Goal: Find specific page/section: Find specific page/section

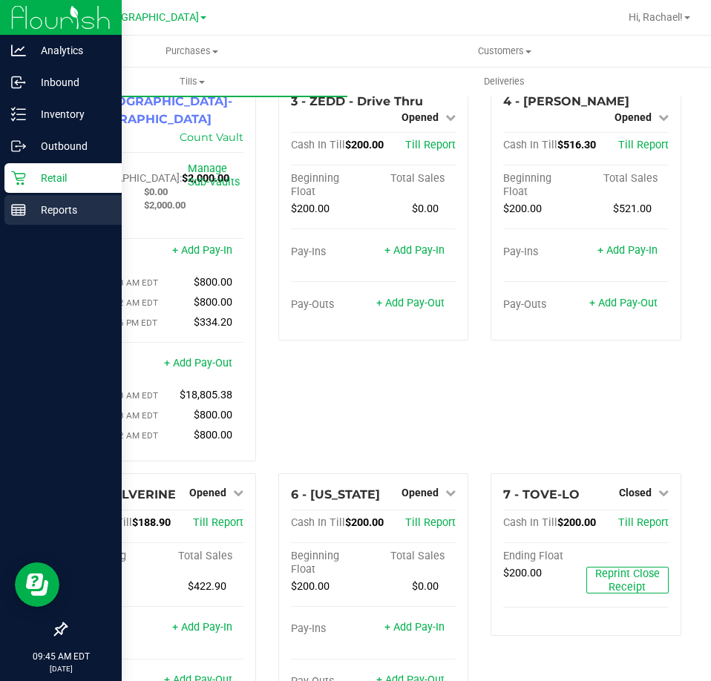
click at [49, 211] on p "Reports" at bounding box center [70, 210] width 89 height 18
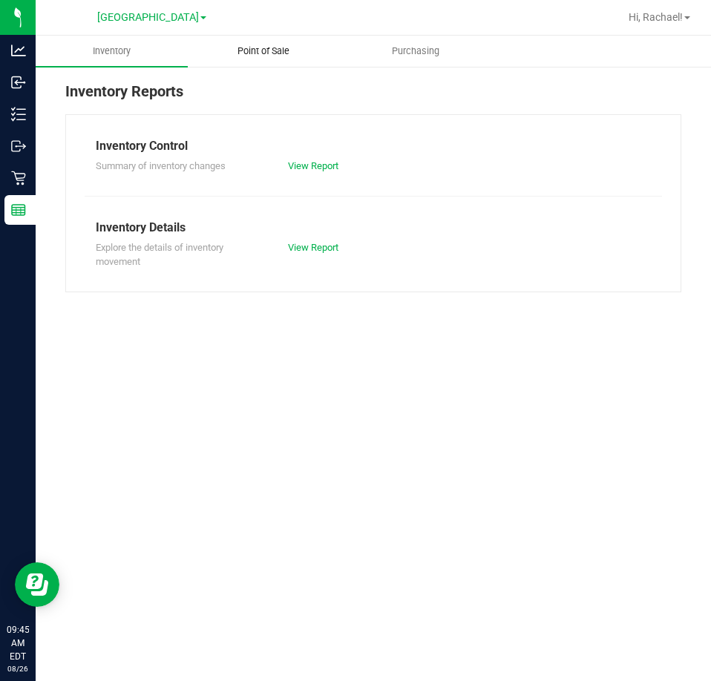
click at [285, 42] on uib-tab-heading "Point of Sale" at bounding box center [264, 51] width 151 height 30
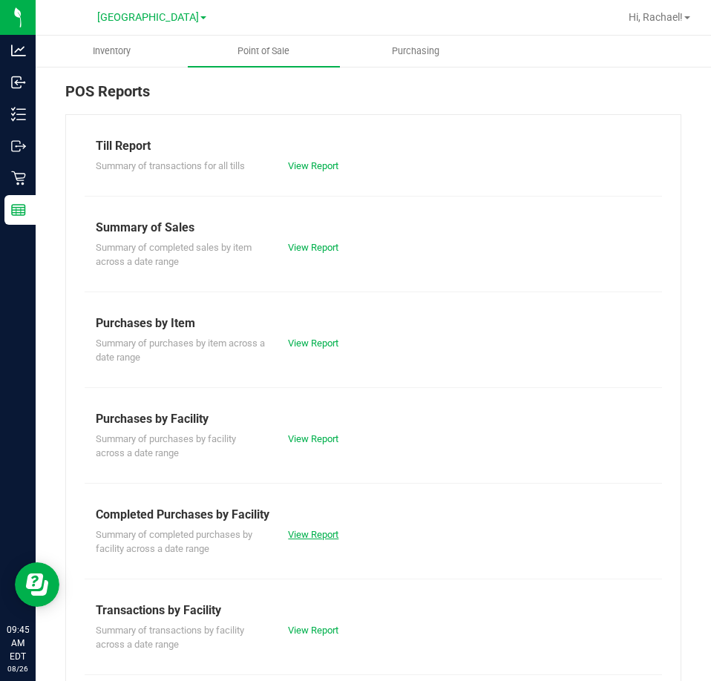
click at [303, 534] on link "View Report" at bounding box center [313, 534] width 50 height 11
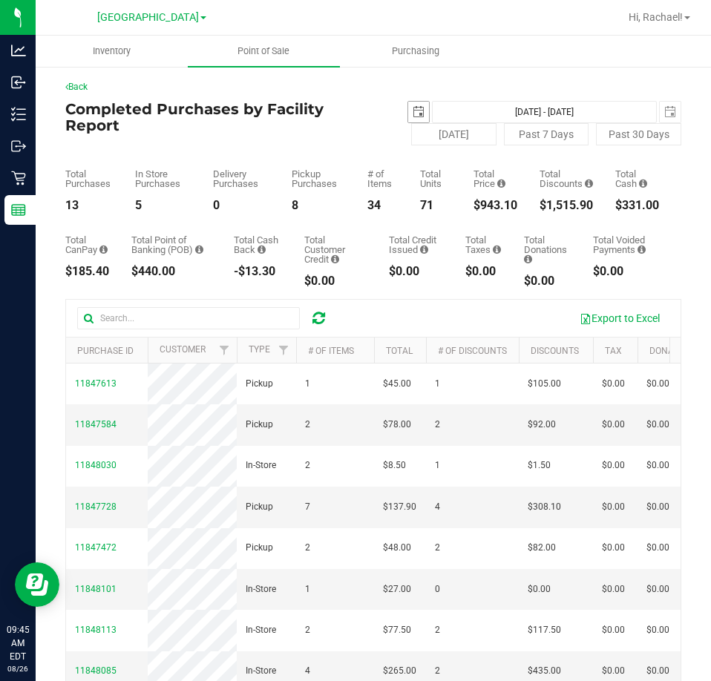
click at [413, 108] on span "select" at bounding box center [419, 112] width 12 height 12
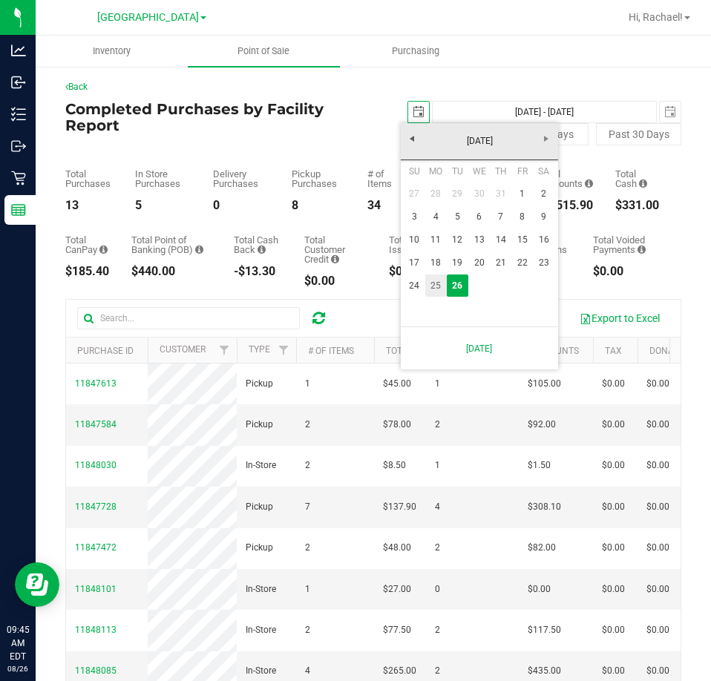
click at [434, 278] on link "25" at bounding box center [436, 286] width 22 height 23
type input "2025-08-25"
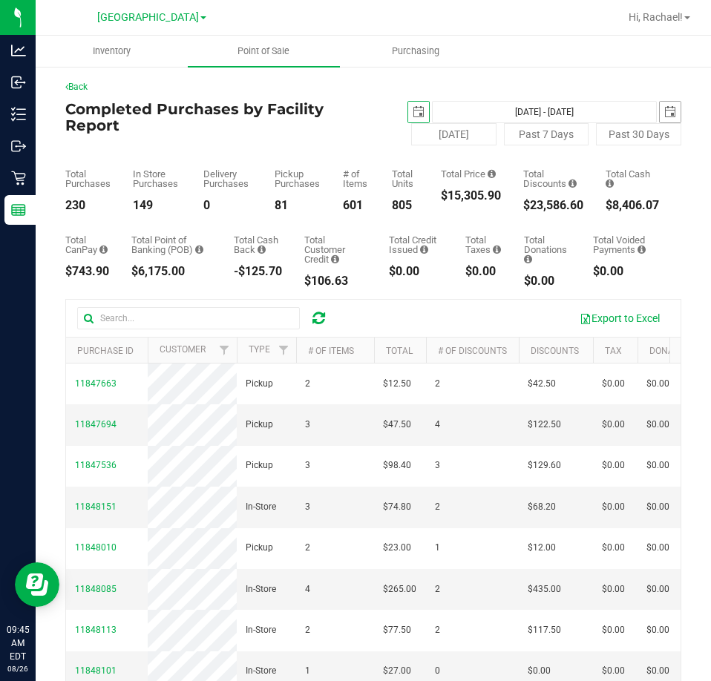
click at [664, 111] on span "select" at bounding box center [670, 112] width 12 height 12
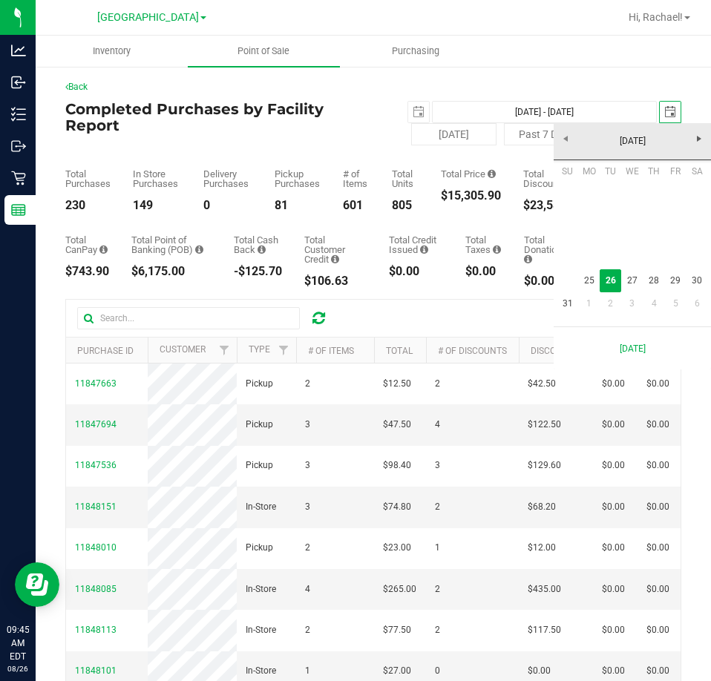
scroll to position [0, 37]
click at [592, 279] on link "25" at bounding box center [589, 280] width 22 height 23
type input "Aug 25, 2025 - Aug 25, 2025"
type input "2025-08-25"
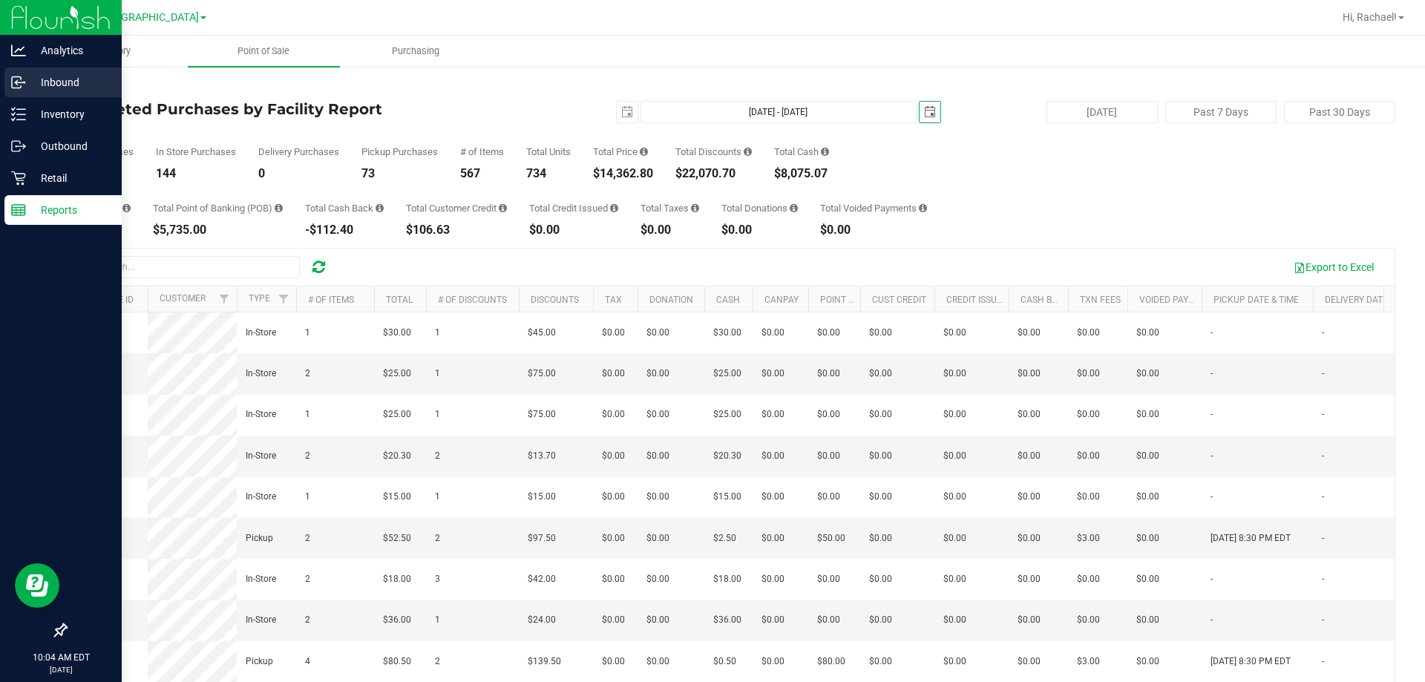
click at [66, 82] on p "Inbound" at bounding box center [70, 82] width 89 height 18
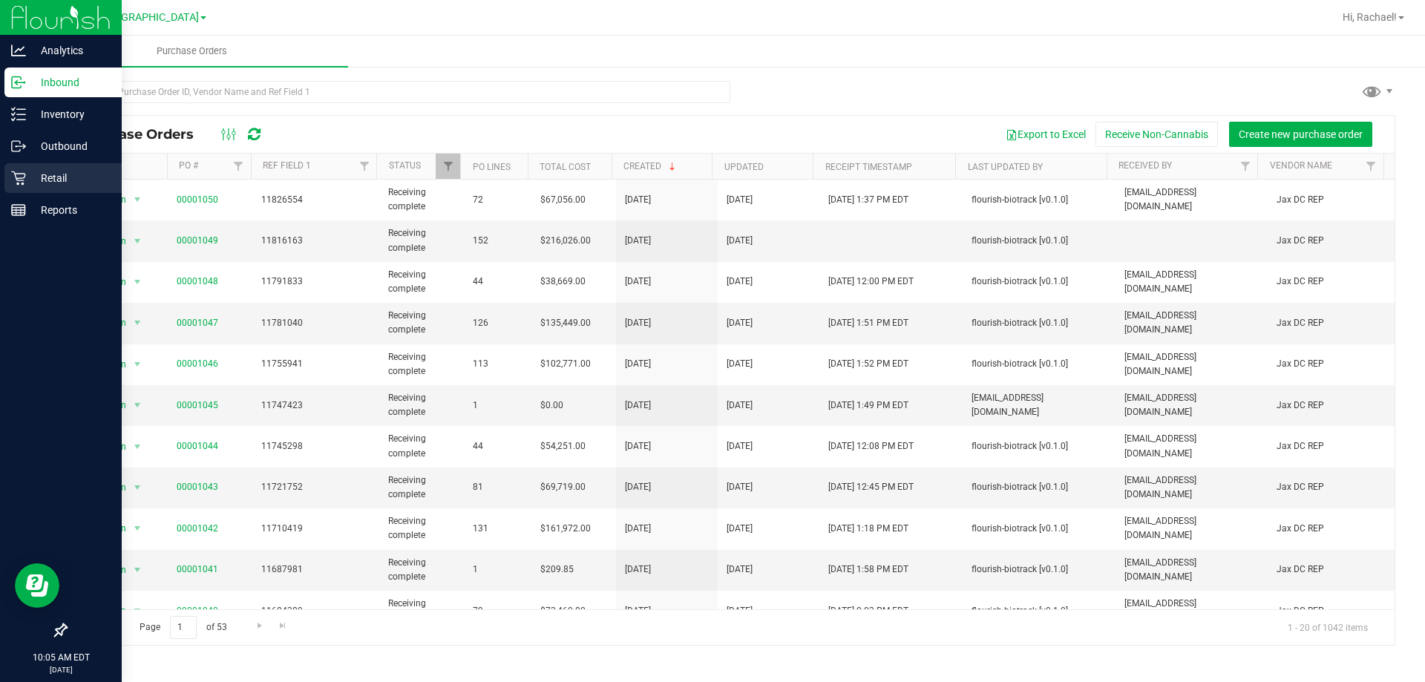
click at [54, 172] on p "Retail" at bounding box center [70, 178] width 89 height 18
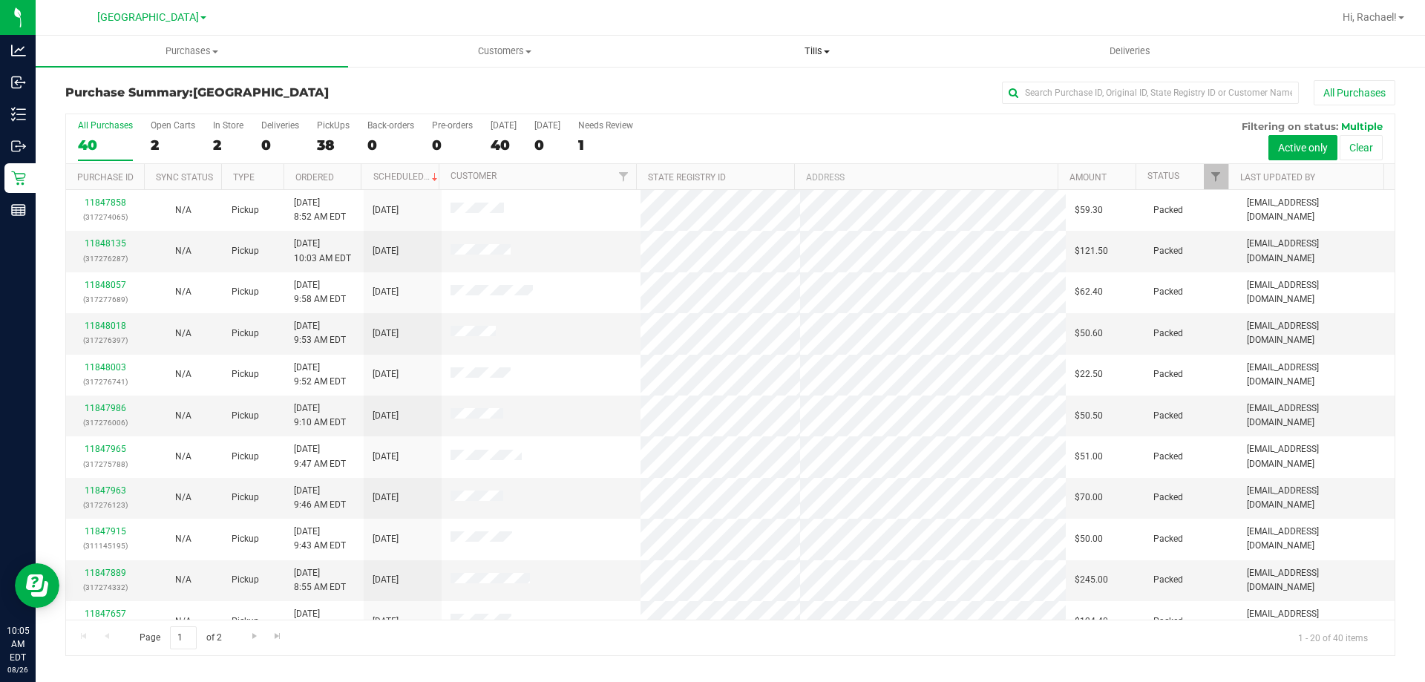
click at [811, 52] on span "Tills" at bounding box center [816, 51] width 311 height 13
click at [759, 90] on span "Manage tills" at bounding box center [711, 89] width 100 height 13
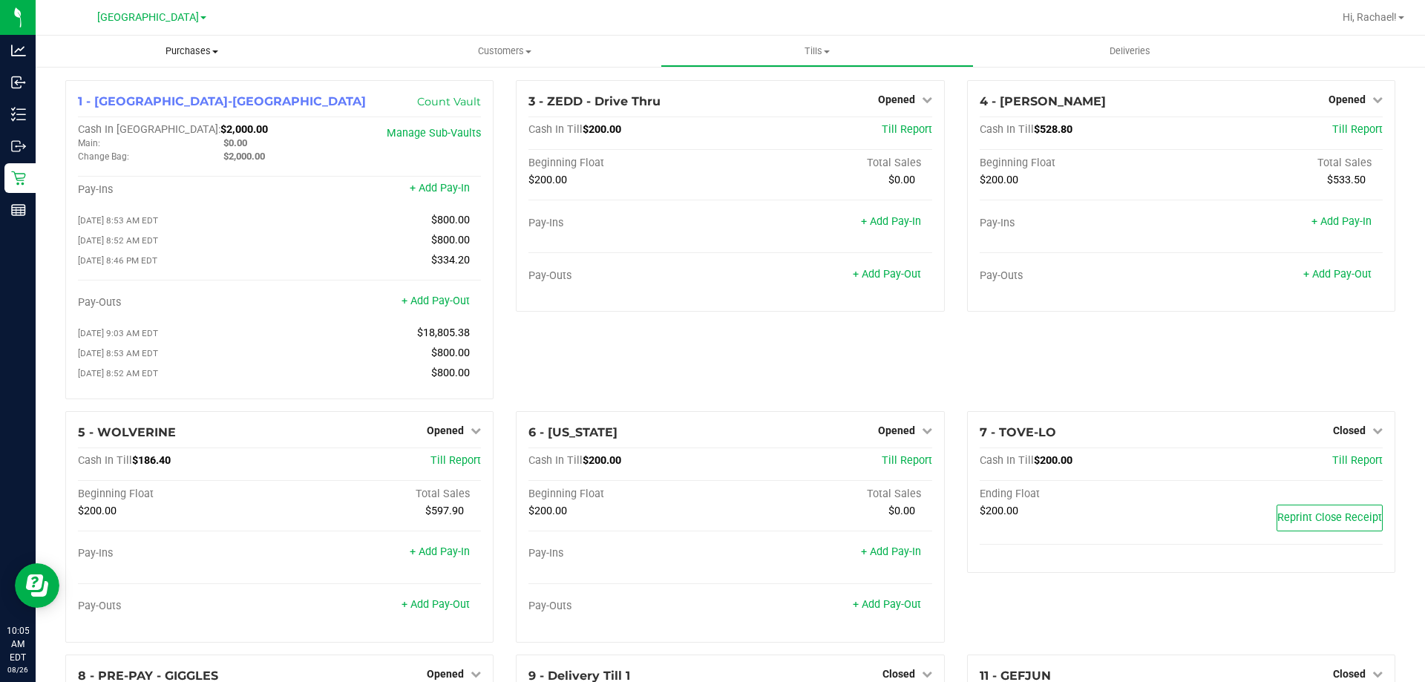
click at [211, 56] on span "Purchases" at bounding box center [192, 51] width 313 height 13
click at [71, 103] on span "Fulfillment" at bounding box center [82, 107] width 92 height 13
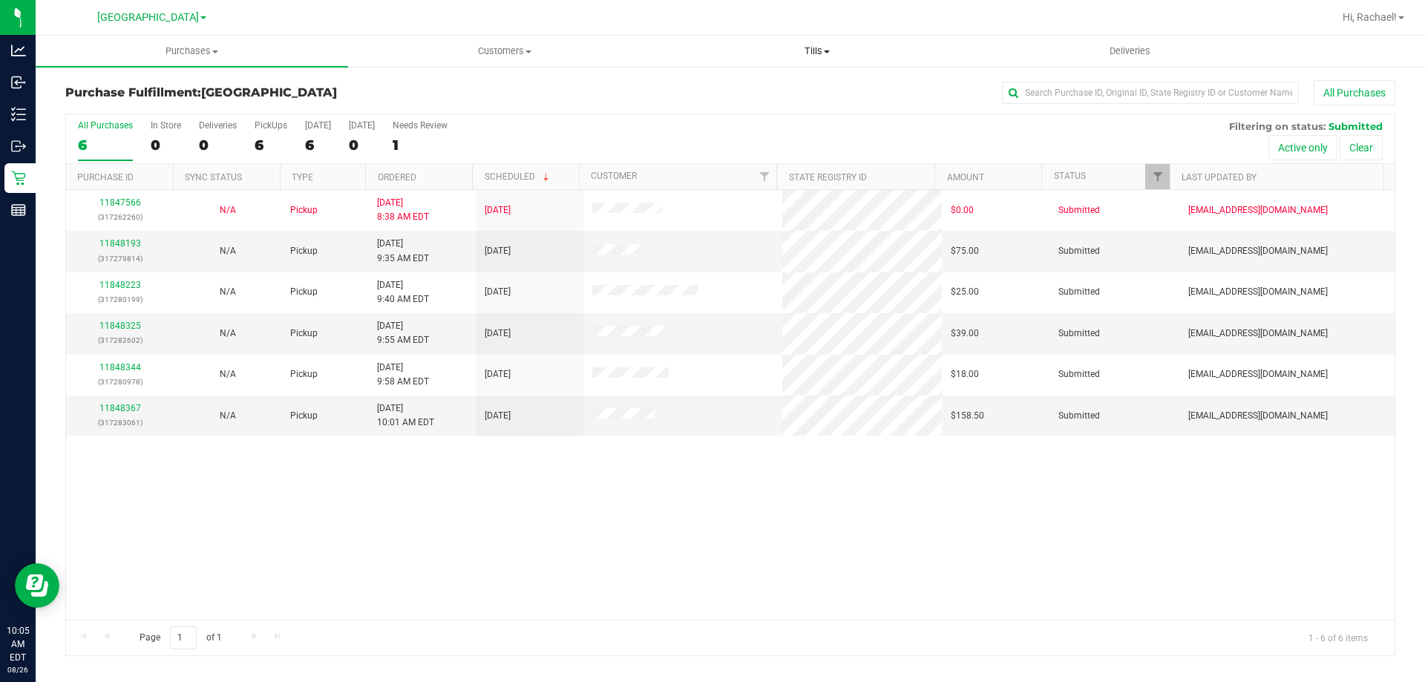
click at [808, 51] on span "Tills" at bounding box center [816, 51] width 311 height 13
click at [711, 93] on span "Manage tills" at bounding box center [711, 89] width 100 height 13
